Goal: Participate in discussion: Engage in conversation with other users on a specific topic

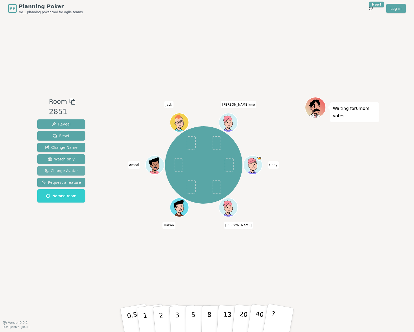
click at [66, 174] on button "Change Avatar" at bounding box center [61, 171] width 48 height 10
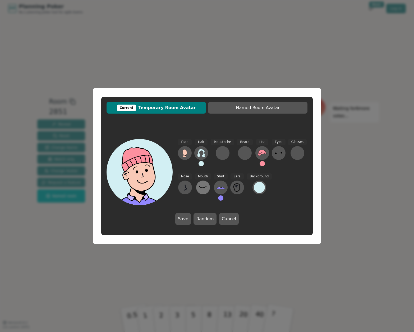
click at [205, 189] on icon at bounding box center [203, 187] width 8 height 8
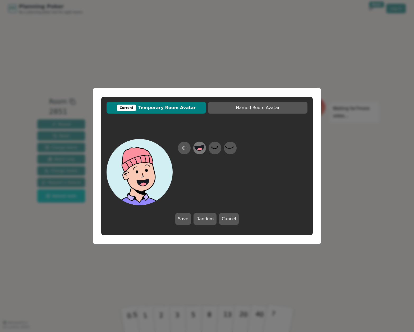
click at [203, 149] on circle at bounding box center [200, 150] width 7 height 7
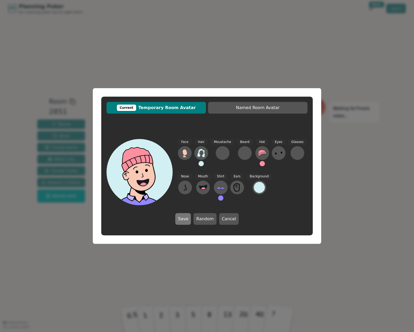
click at [189, 220] on button "Save" at bounding box center [183, 219] width 16 height 12
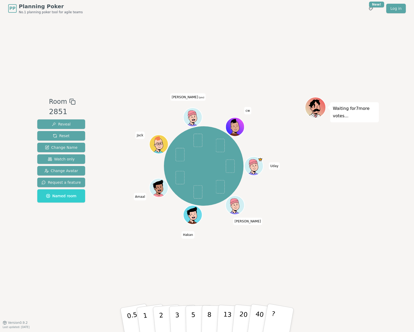
click at [193, 118] on icon at bounding box center [192, 114] width 9 height 14
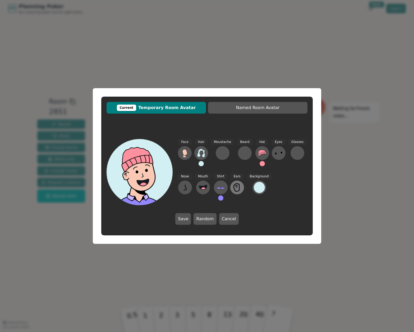
click at [236, 189] on icon at bounding box center [237, 187] width 8 height 8
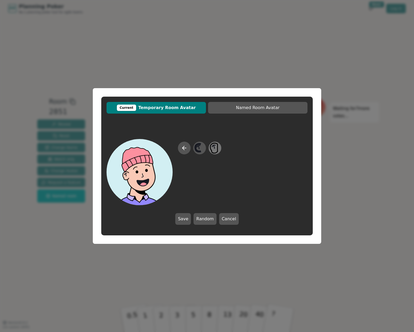
click at [216, 148] on icon at bounding box center [215, 148] width 10 height 12
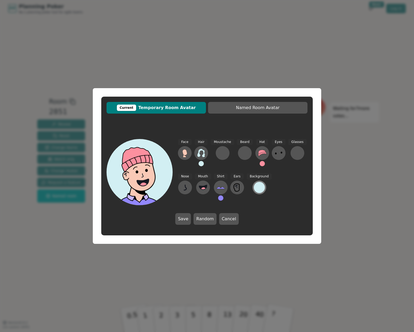
click at [260, 185] on div at bounding box center [259, 187] width 11 height 11
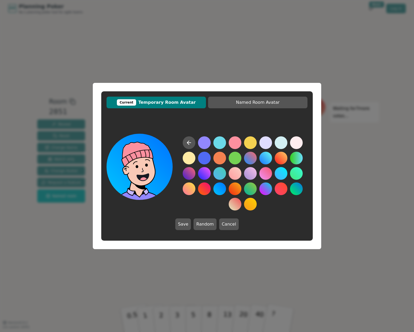
click at [218, 188] on button at bounding box center [219, 188] width 13 height 13
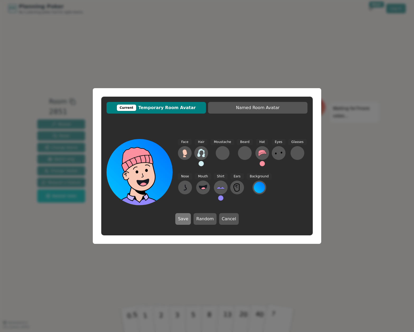
click at [189, 219] on button "Save" at bounding box center [183, 219] width 16 height 12
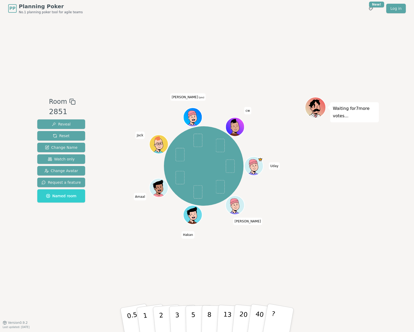
click at [30, 57] on div "PP Planning Poker No.1 planning poker tool for agile teams Toggle theme New! Lo…" at bounding box center [207, 166] width 414 height 332
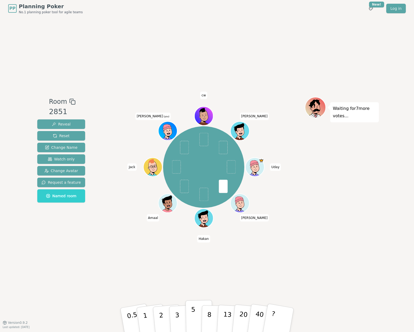
click at [196, 315] on button "5" at bounding box center [199, 320] width 27 height 40
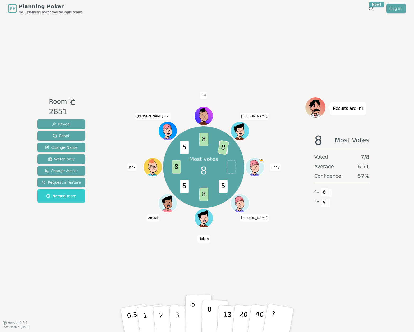
click at [206, 319] on button "8" at bounding box center [215, 320] width 27 height 40
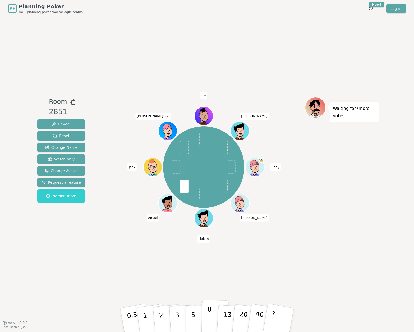
click at [212, 322] on button "8" at bounding box center [215, 320] width 27 height 40
click at [213, 326] on button "8" at bounding box center [215, 320] width 27 height 40
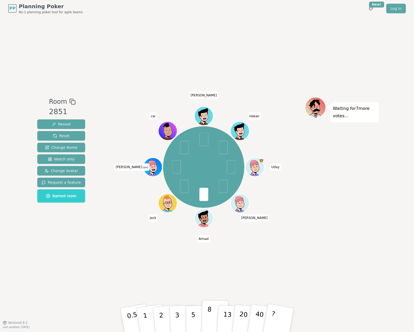
click at [214, 321] on button "8" at bounding box center [215, 320] width 27 height 40
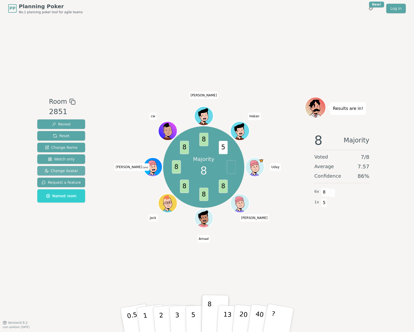
click at [73, 171] on span "Change Avatar" at bounding box center [61, 170] width 34 height 5
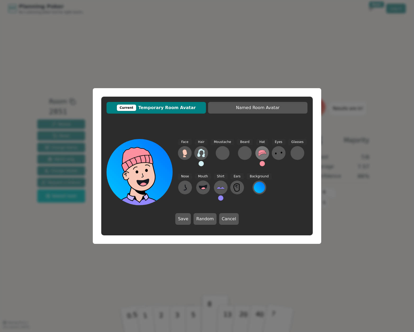
click at [263, 156] on icon at bounding box center [262, 153] width 8 height 8
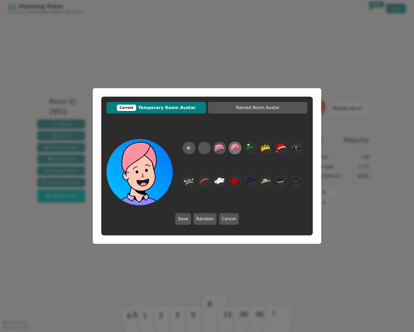
click at [238, 149] on icon at bounding box center [235, 148] width 10 height 12
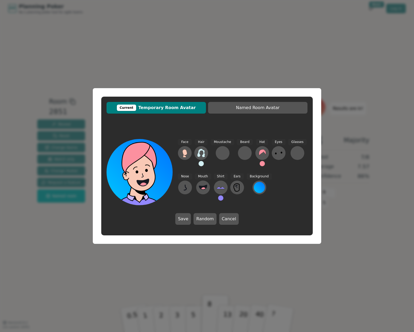
click at [150, 106] on span "Current Temporary Room Avatar" at bounding box center [156, 107] width 94 height 6
click at [231, 220] on button "Cancel" at bounding box center [229, 219] width 20 height 12
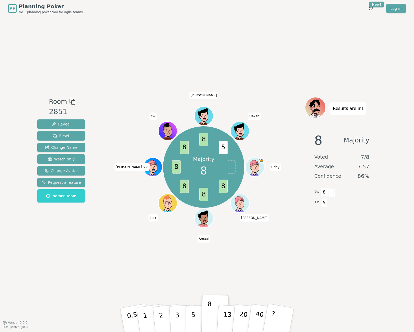
click at [157, 169] on icon at bounding box center [153, 169] width 9 height 3
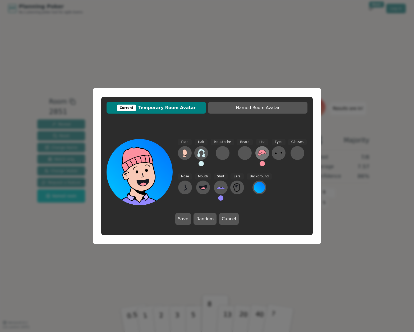
click at [262, 155] on icon at bounding box center [262, 153] width 8 height 8
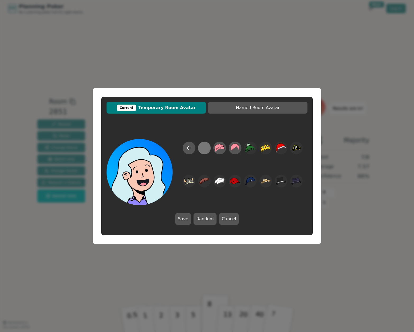
click at [206, 152] on div at bounding box center [204, 148] width 10 height 12
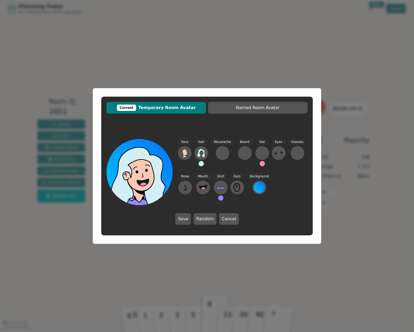
click at [204, 165] on div "Hair" at bounding box center [201, 155] width 14 height 32
click at [200, 155] on icon at bounding box center [201, 153] width 8 height 8
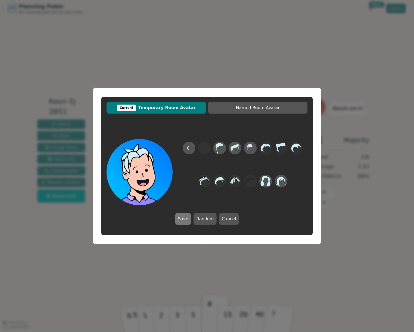
click at [186, 217] on button "Save" at bounding box center [183, 219] width 16 height 12
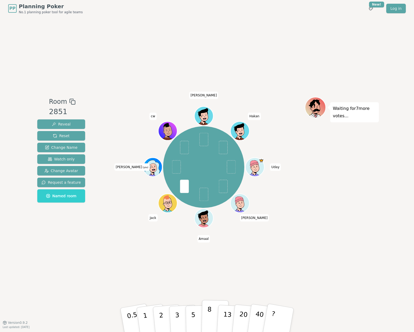
click at [211, 315] on button "8" at bounding box center [215, 320] width 27 height 40
click at [151, 169] on icon at bounding box center [153, 169] width 9 height 3
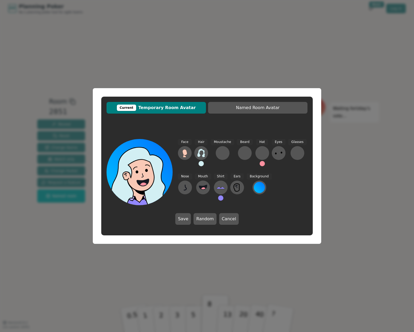
click at [204, 164] on div "Hair" at bounding box center [201, 155] width 14 height 32
click at [200, 164] on button at bounding box center [201, 163] width 5 height 5
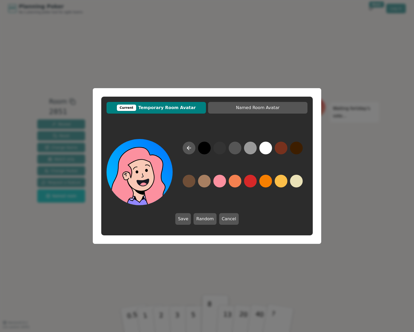
click at [221, 182] on button at bounding box center [219, 181] width 13 height 13
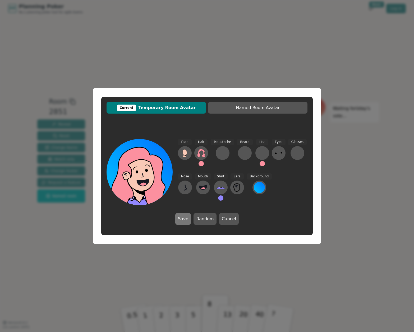
click at [188, 220] on button "Save" at bounding box center [183, 219] width 16 height 12
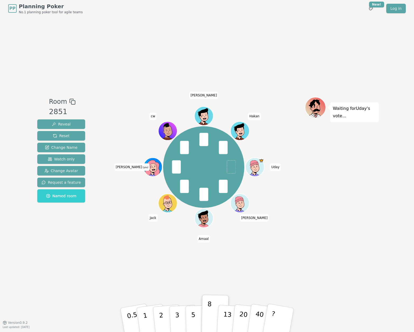
click at [154, 170] on icon at bounding box center [153, 170] width 3 height 2
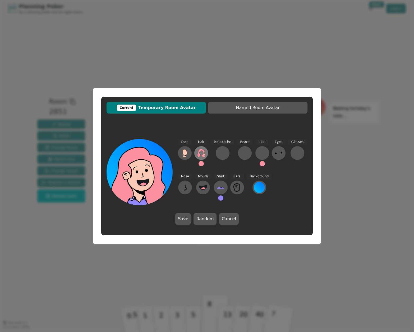
click at [203, 154] on icon at bounding box center [201, 153] width 8 height 8
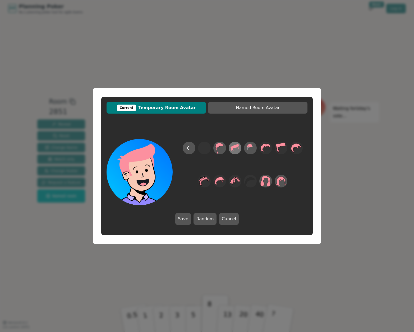
click at [230, 148] on icon at bounding box center [235, 148] width 10 height 12
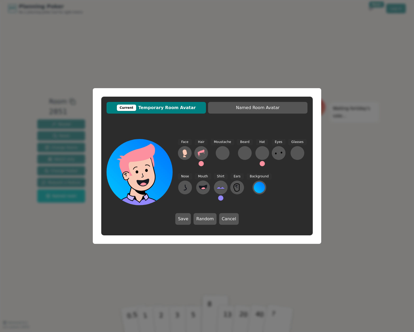
click at [203, 163] on button at bounding box center [201, 163] width 5 height 5
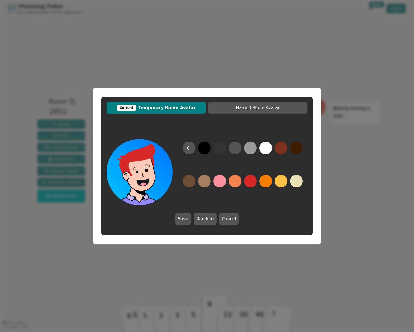
click at [250, 183] on button at bounding box center [250, 181] width 13 height 13
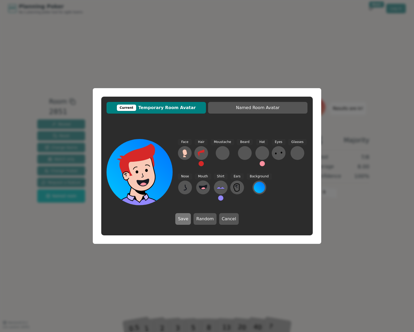
click at [184, 220] on button "Save" at bounding box center [183, 219] width 16 height 12
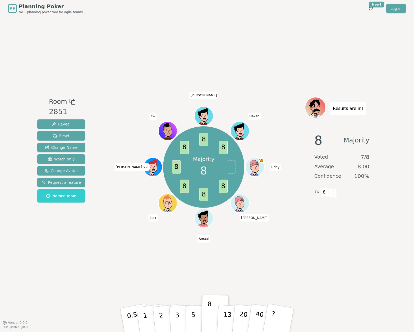
click at [157, 167] on icon at bounding box center [153, 167] width 18 height 2
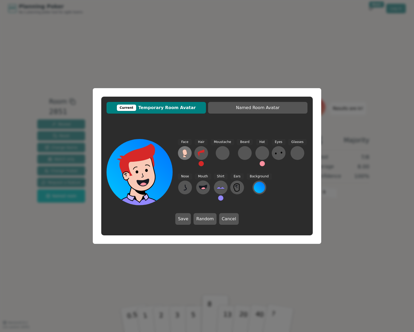
click at [183, 150] on icon at bounding box center [184, 152] width 4 height 6
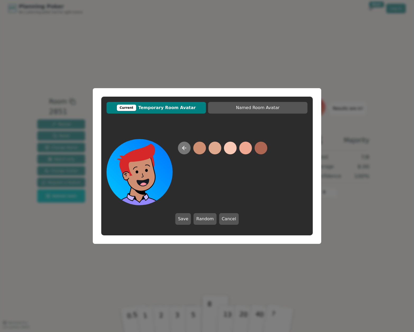
click at [188, 150] on button at bounding box center [184, 147] width 13 height 13
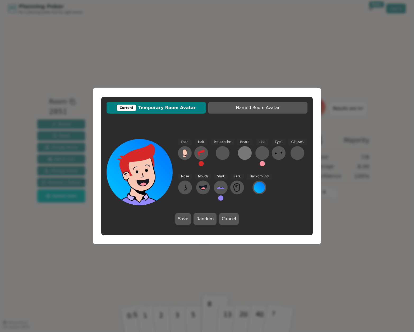
click at [242, 153] on div at bounding box center [245, 153] width 8 height 8
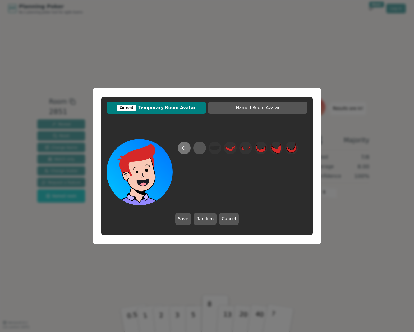
click at [185, 148] on icon at bounding box center [184, 148] width 4 height 0
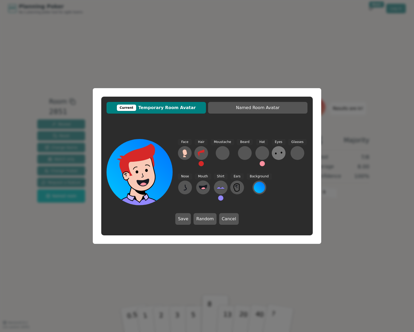
click at [275, 152] on icon at bounding box center [279, 153] width 8 height 8
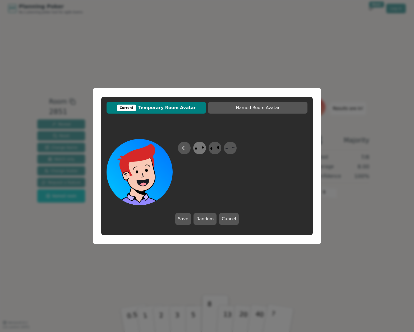
click at [197, 149] on ellipse at bounding box center [196, 148] width 2 height 2
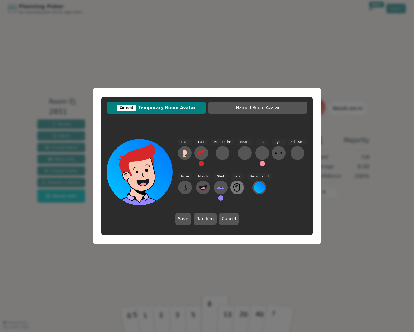
click at [235, 189] on icon at bounding box center [237, 187] width 8 height 8
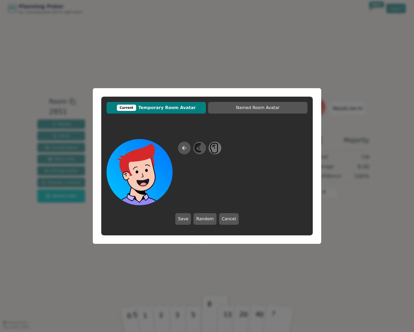
click at [214, 148] on icon at bounding box center [213, 146] width 1 height 3
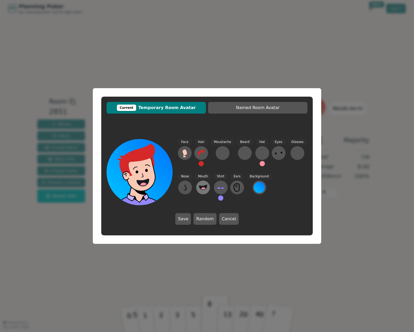
click at [203, 186] on icon at bounding box center [203, 187] width 8 height 4
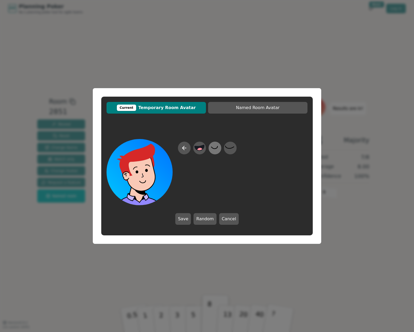
click at [214, 150] on icon at bounding box center [215, 148] width 10 height 12
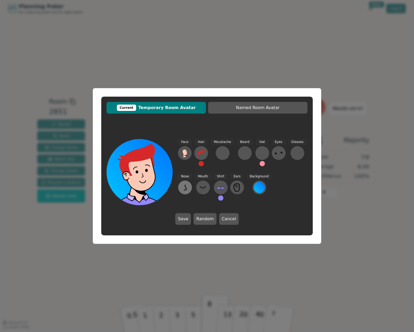
click at [187, 189] on icon at bounding box center [185, 187] width 8 height 8
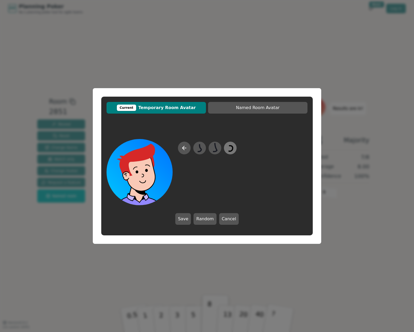
click at [227, 147] on icon at bounding box center [230, 148] width 10 height 12
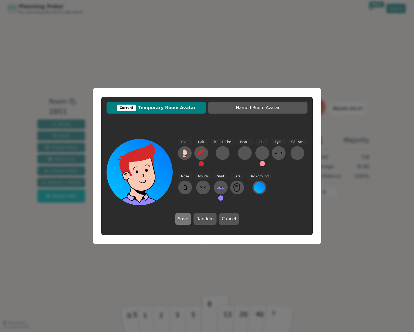
click at [187, 219] on button "Save" at bounding box center [183, 219] width 16 height 12
